Goal: Information Seeking & Learning: Learn about a topic

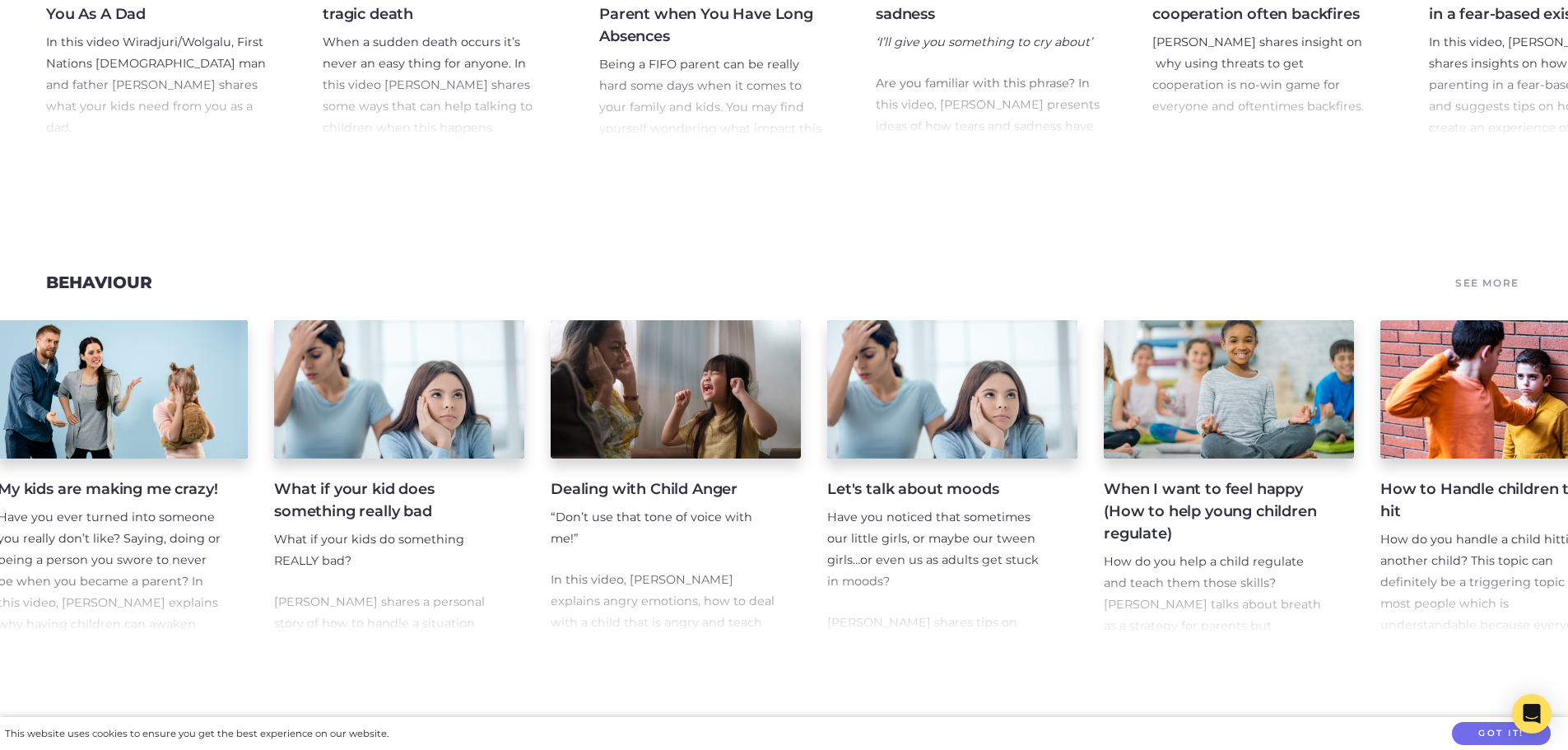
scroll to position [0, 604]
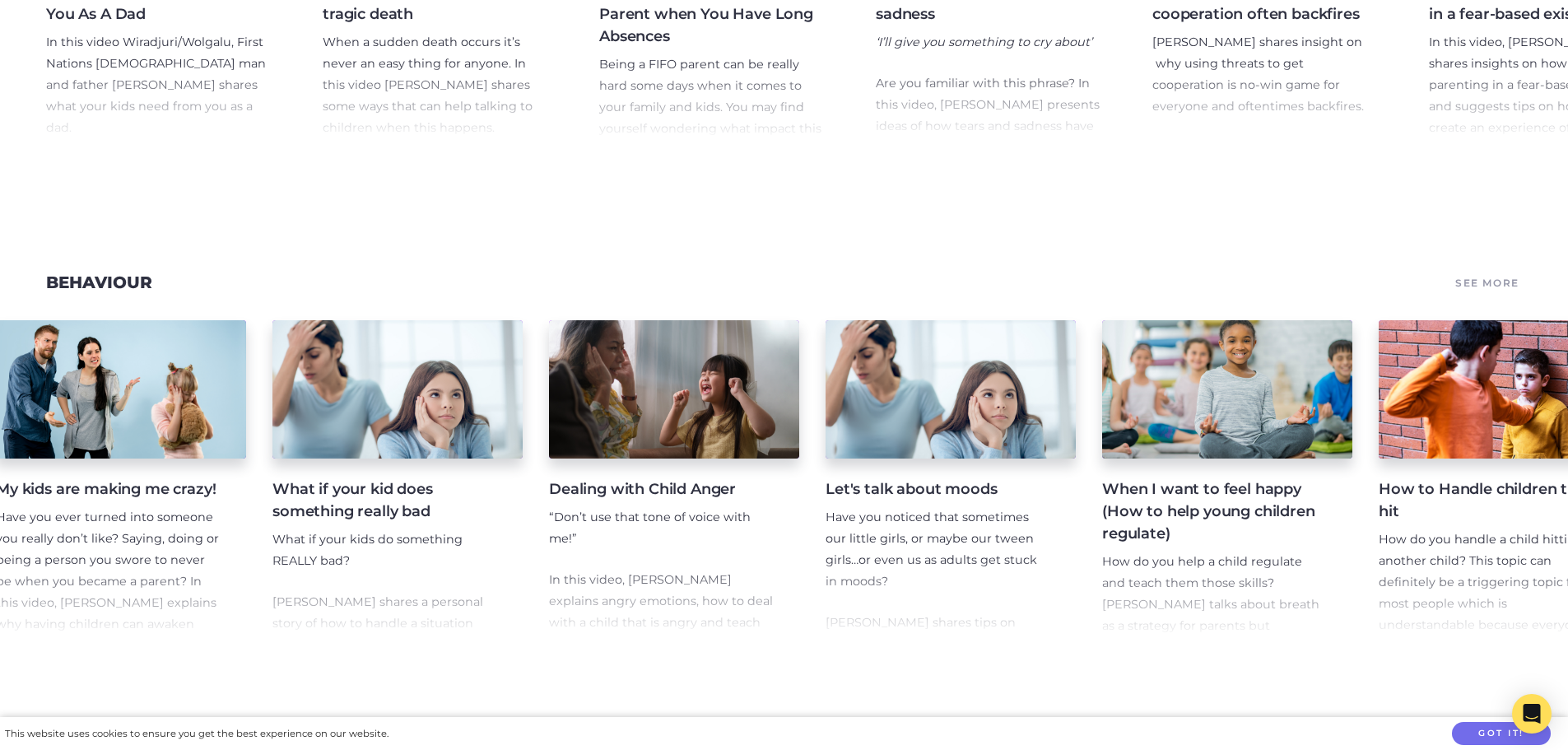
click at [705, 501] on h4 "Dealing with Child Anger" at bounding box center [660, 488] width 224 height 22
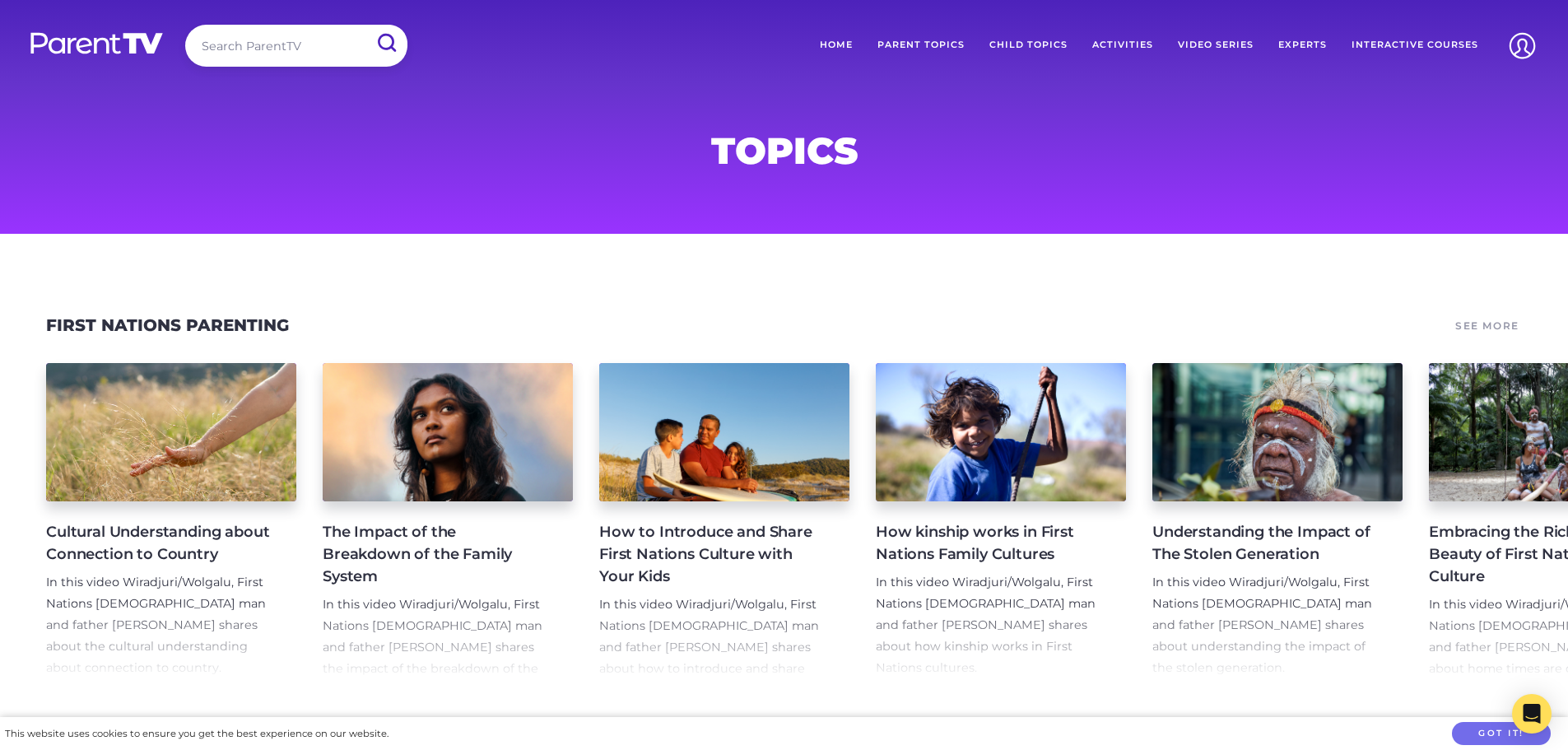
click at [835, 49] on link "Home" at bounding box center [836, 45] width 58 height 41
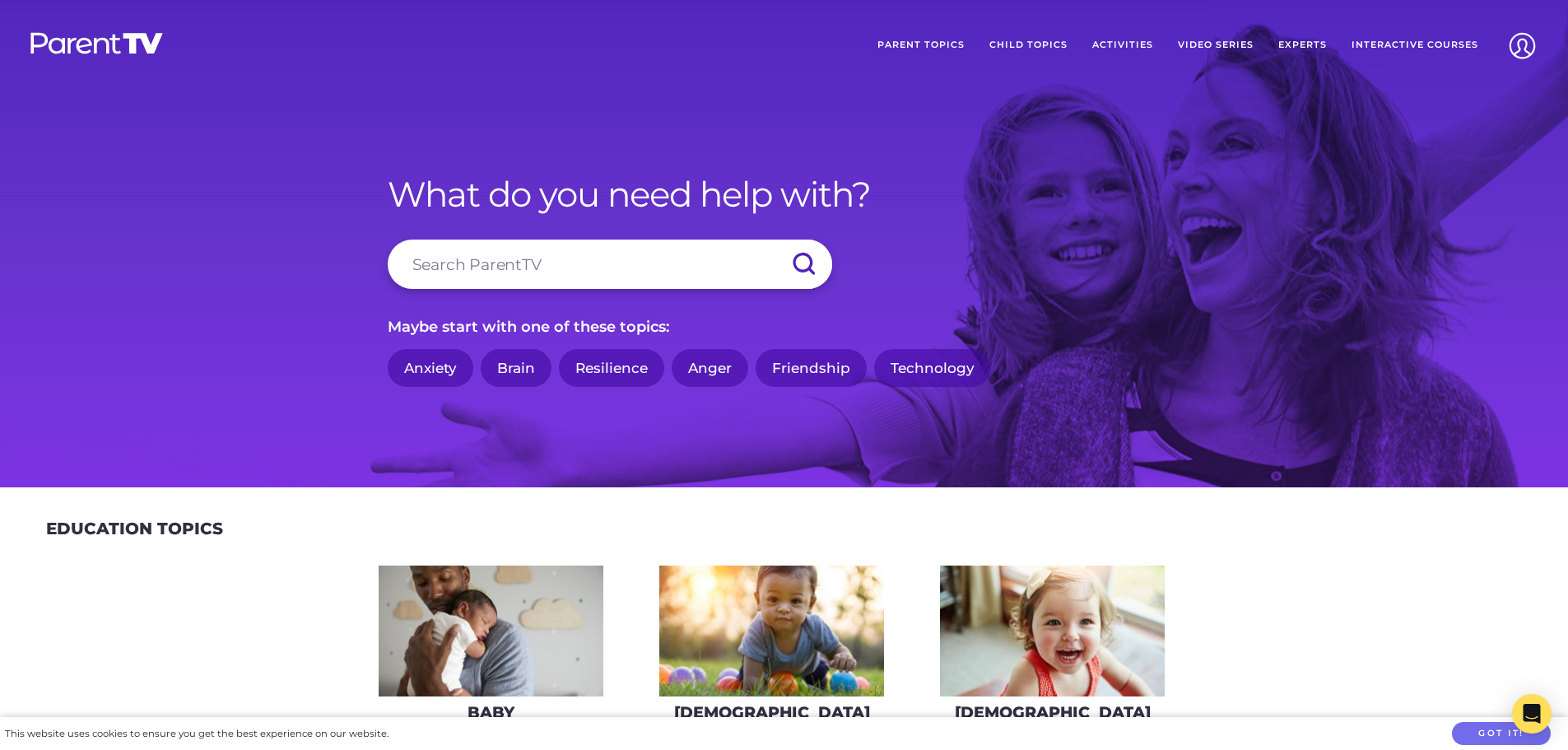
click at [700, 375] on link "Anger" at bounding box center [710, 368] width 77 height 38
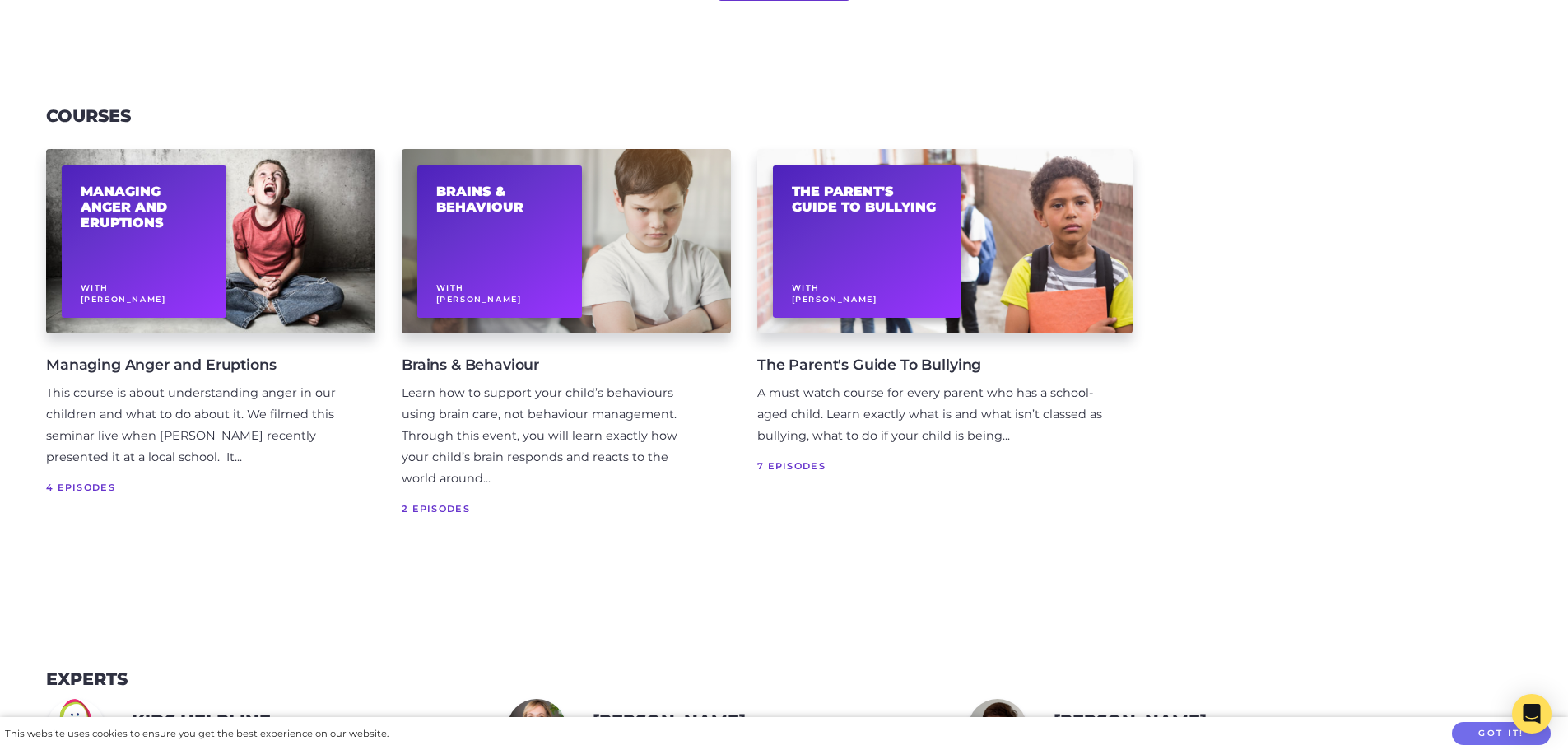
scroll to position [1070, 0]
